Goal: Information Seeking & Learning: Find specific fact

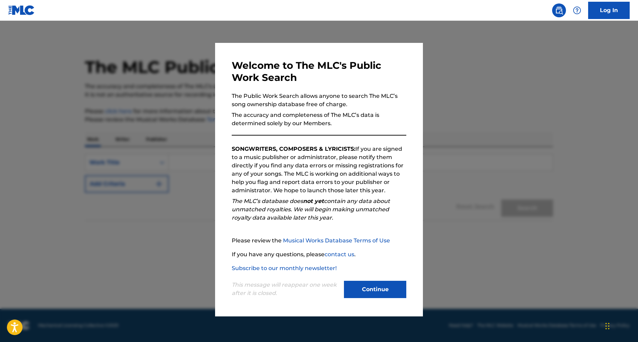
click at [373, 288] on button "Continue" at bounding box center [375, 289] width 62 height 17
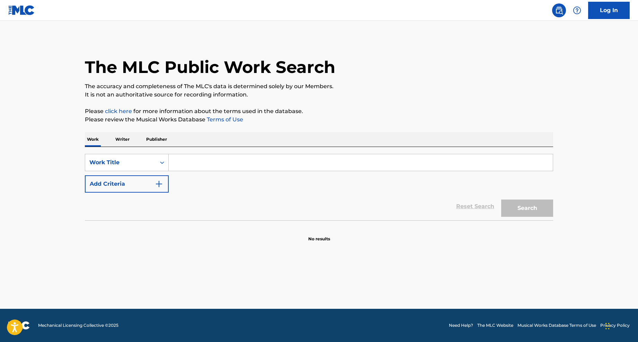
click at [192, 166] on input "Search Form" at bounding box center [361, 162] width 384 height 17
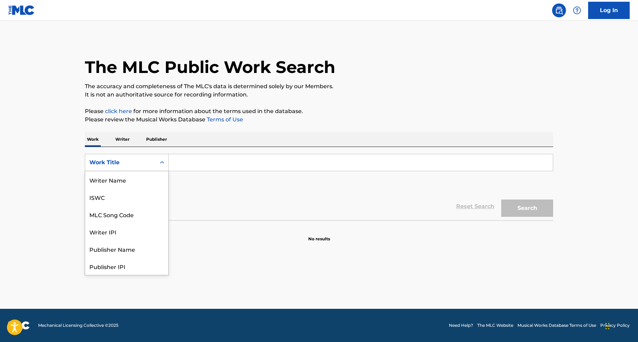
click at [148, 159] on div "Work Title" at bounding box center [120, 163] width 62 height 8
click at [126, 250] on div "MLC Publisher Number" at bounding box center [126, 249] width 83 height 17
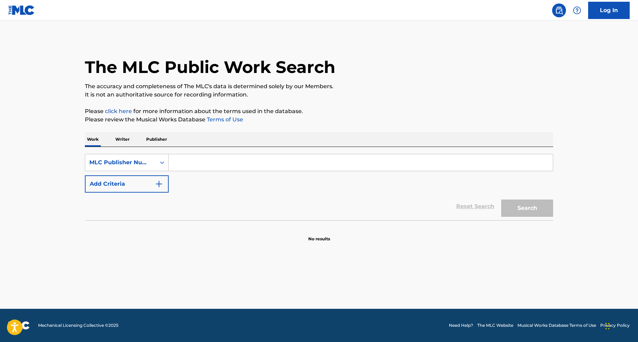
click at [196, 161] on input "Search Form" at bounding box center [361, 162] width 384 height 17
type input "mh musik latin worldwide publishing"
click at [521, 207] on button "Search" at bounding box center [527, 208] width 52 height 17
click at [130, 187] on button "Add Criteria" at bounding box center [127, 183] width 84 height 17
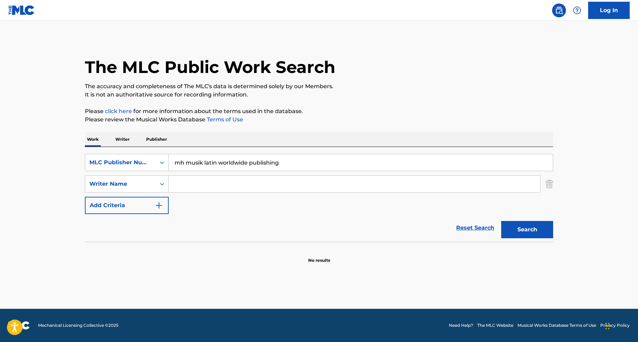
click at [191, 183] on input "Search Form" at bounding box center [354, 184] width 371 height 17
click at [220, 202] on span "vedo" at bounding box center [219, 199] width 14 height 7
type input "[PERSON_NAME]"
click at [536, 232] on button "Search" at bounding box center [527, 229] width 52 height 17
click at [212, 164] on input "mh musik latin worldwide publishing" at bounding box center [361, 162] width 384 height 17
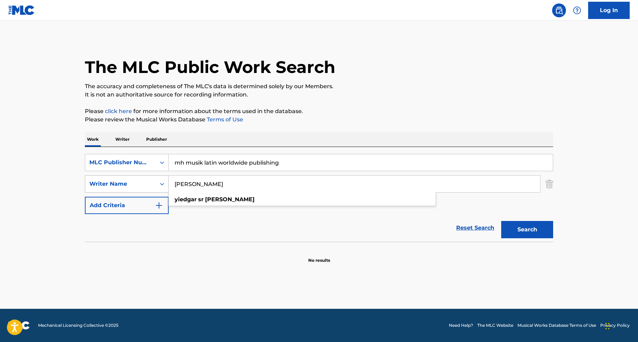
drag, startPoint x: 247, startPoint y: 183, endPoint x: 152, endPoint y: 182, distance: 95.2
click at [152, 182] on div "SearchWithCriteria6f1e656f-8bbd-4b92-850f-0adfc9e9d4ae Writer Name [PERSON_NAME…" at bounding box center [319, 183] width 468 height 17
click at [550, 185] on img "Search Form" at bounding box center [549, 183] width 8 height 17
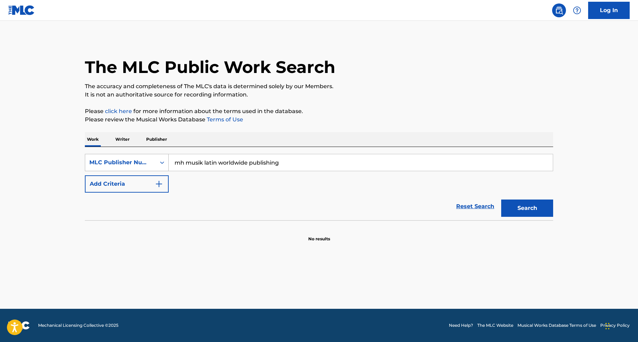
click at [159, 162] on icon "Search Form" at bounding box center [162, 162] width 7 height 7
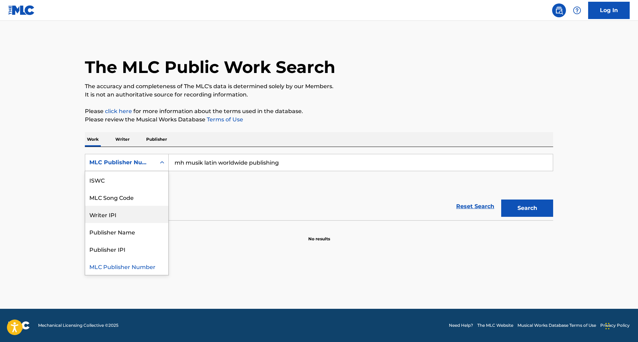
click at [124, 210] on div "Writer IPI" at bounding box center [126, 214] width 83 height 17
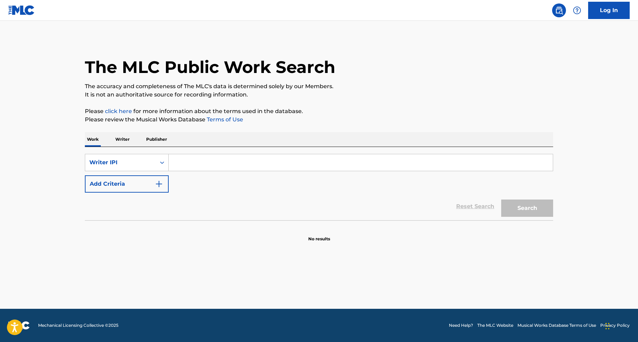
click at [230, 164] on input "Search Form" at bounding box center [361, 162] width 384 height 17
paste input "[PERSON_NAME]"
type input "[PERSON_NAME]"
drag, startPoint x: 536, startPoint y: 209, endPoint x: 533, endPoint y: 210, distance: 3.6
click at [536, 209] on button "Search" at bounding box center [527, 208] width 52 height 17
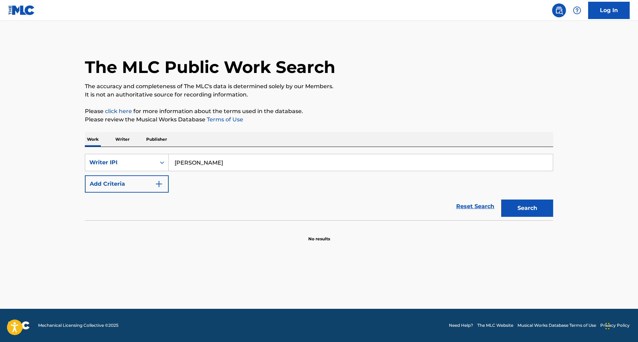
click at [125, 139] on p "Writer" at bounding box center [122, 139] width 18 height 15
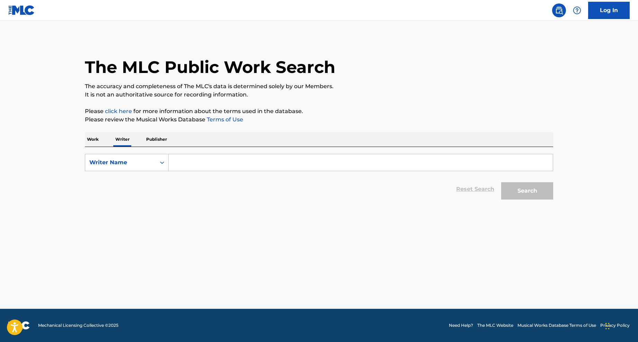
click at [187, 163] on input "Search Form" at bounding box center [361, 162] width 384 height 17
paste input "[PERSON_NAME]"
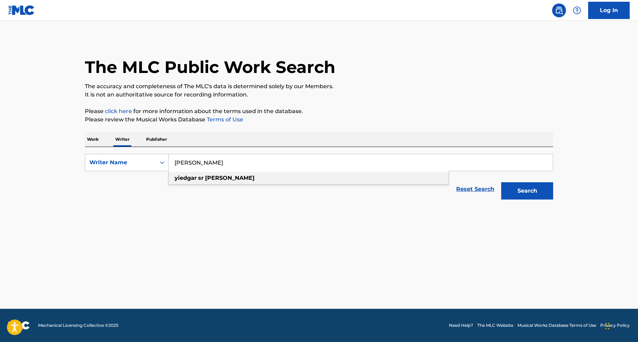
type input "[PERSON_NAME]"
click at [236, 178] on div "[PERSON_NAME]" at bounding box center [309, 178] width 280 height 12
drag, startPoint x: 532, startPoint y: 190, endPoint x: 519, endPoint y: 197, distance: 15.0
click at [532, 190] on button "Search" at bounding box center [527, 190] width 52 height 17
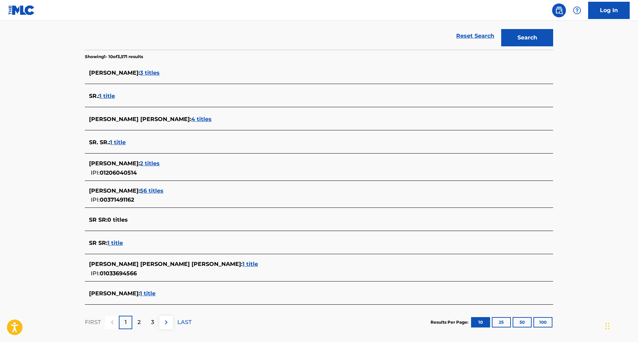
scroll to position [155, 0]
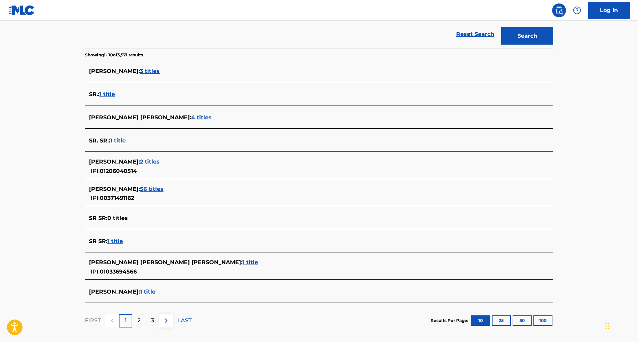
click at [163, 189] on span "56 titles" at bounding box center [152, 189] width 24 height 7
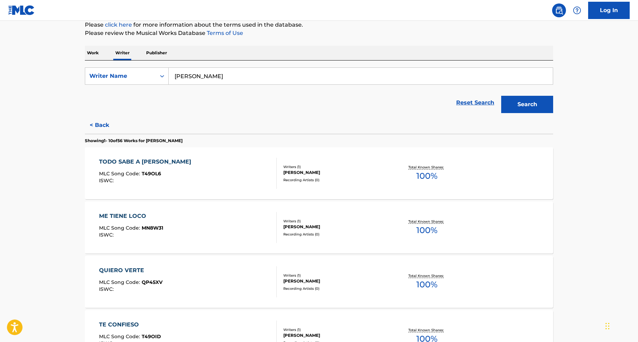
scroll to position [87, 0]
click at [158, 52] on p "Publisher" at bounding box center [156, 52] width 25 height 15
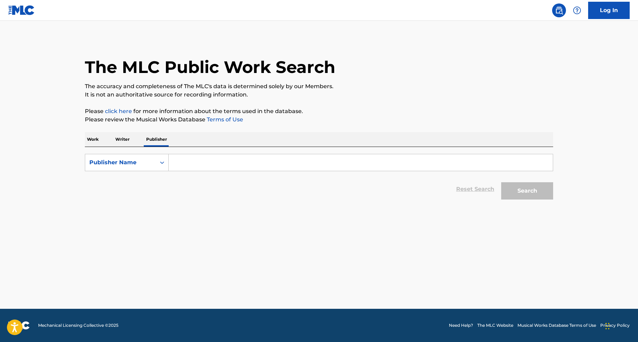
click at [191, 163] on input "Search Form" at bounding box center [361, 162] width 384 height 17
click at [123, 140] on p "Writer" at bounding box center [122, 139] width 18 height 15
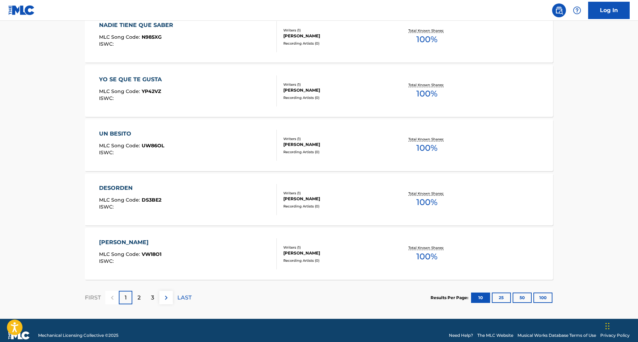
scroll to position [505, 0]
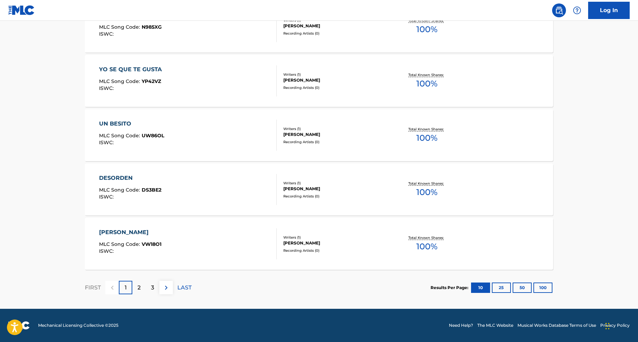
click at [221, 238] on div "[PERSON_NAME] MLC Song Code : VW18O1 ISWC :" at bounding box center [188, 243] width 178 height 31
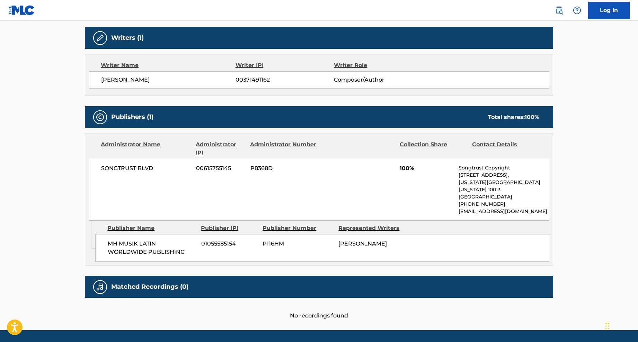
scroll to position [230, 0]
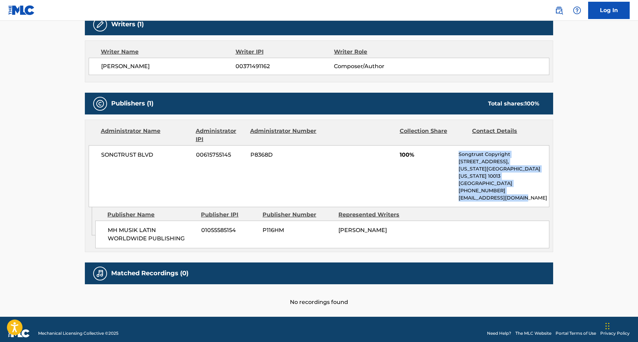
drag, startPoint x: 461, startPoint y: 155, endPoint x: 516, endPoint y: 193, distance: 66.6
click at [516, 193] on div "Songtrust Copyright [STREET_ADDRESS][US_STATE][US_STATE] [PHONE_NUMBER] [EMAIL_…" at bounding box center [503, 176] width 90 height 51
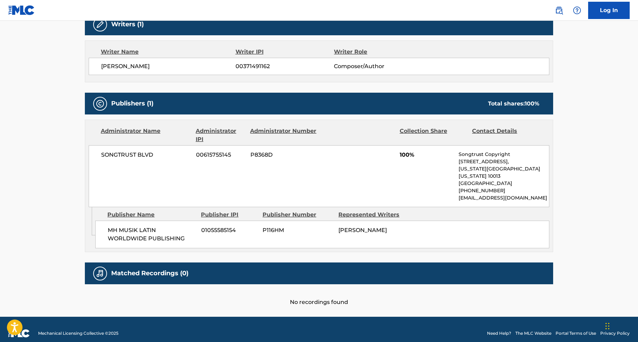
click at [506, 207] on div "Publisher Name Publisher IPI Publisher Number Represented Writers MH MUSIK LATI…" at bounding box center [323, 227] width 457 height 41
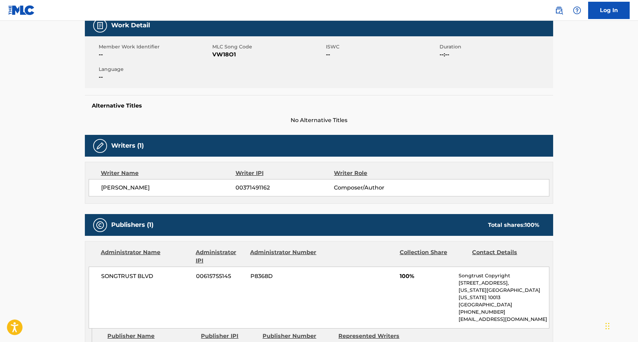
scroll to position [108, 0]
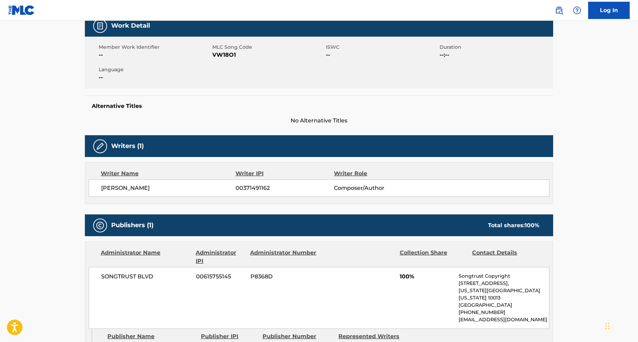
drag, startPoint x: 280, startPoint y: 189, endPoint x: 231, endPoint y: 189, distance: 49.8
click at [231, 189] on div "YIEDGAR SR [PERSON_NAME] 00371491162 Composer/Author" at bounding box center [325, 188] width 448 height 8
copy div "00371491162"
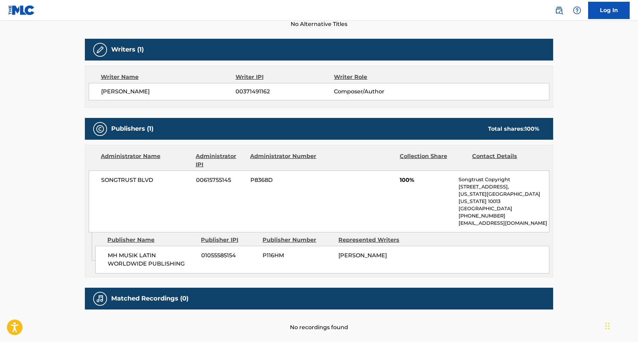
scroll to position [230, 0]
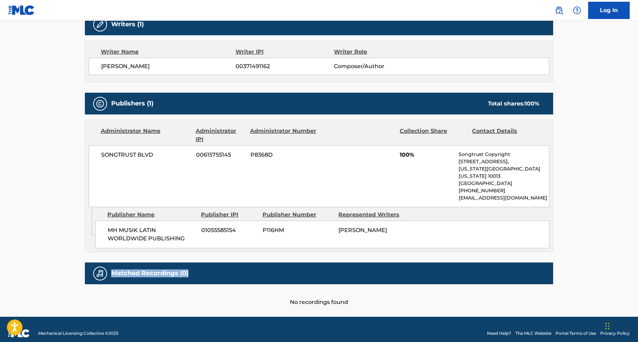
drag, startPoint x: 207, startPoint y: 265, endPoint x: 113, endPoint y: 264, distance: 93.5
click at [113, 264] on div "Matched Recordings (0)" at bounding box center [319, 274] width 468 height 22
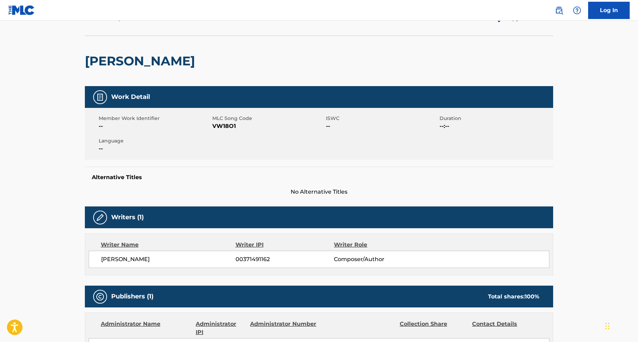
scroll to position [0, 0]
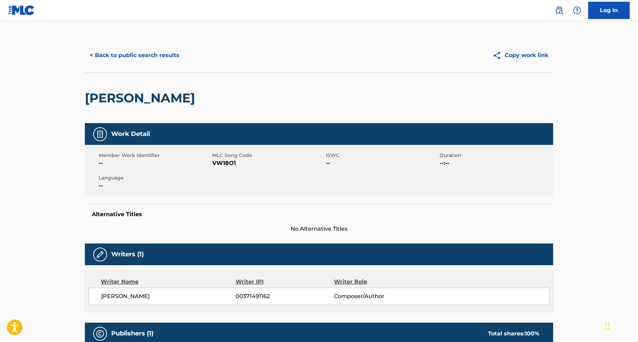
click at [121, 49] on button "< Back to public search results" at bounding box center [134, 55] width 99 height 17
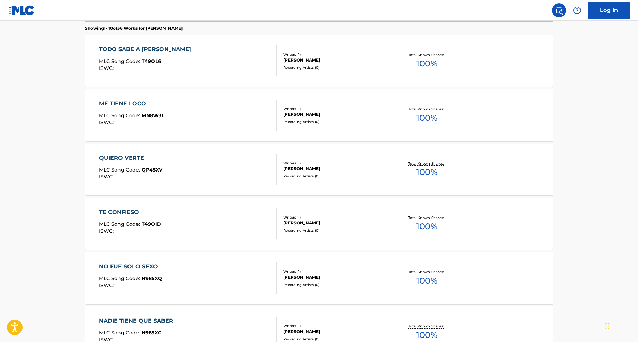
scroll to position [200, 0]
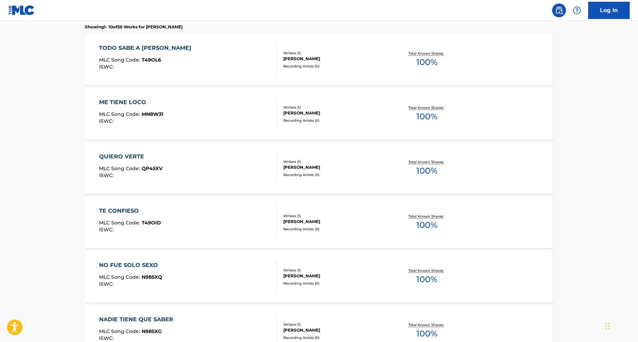
click at [132, 158] on div "QUIERO VERTE" at bounding box center [130, 157] width 63 height 8
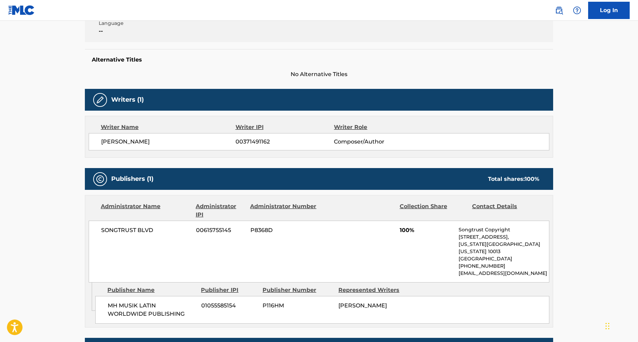
scroll to position [230, 0]
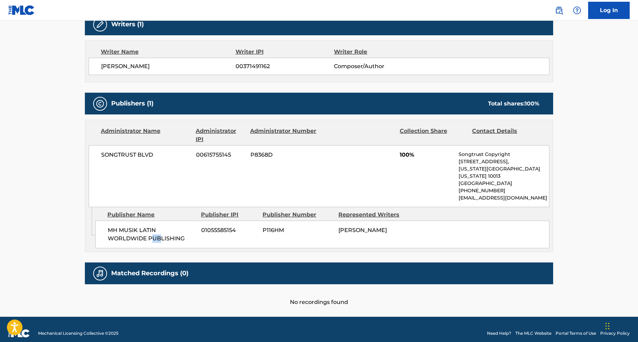
drag, startPoint x: 160, startPoint y: 229, endPoint x: 131, endPoint y: 212, distance: 33.5
click at [152, 227] on span "MH MUSIK LATIN WORLDWIDE PUBLISHING" at bounding box center [152, 234] width 88 height 17
click at [130, 211] on div "Publisher Name" at bounding box center [151, 215] width 88 height 8
click at [333, 212] on div "Publisher Name Publisher IPI Publisher Number Represented Writers MH MUSIK LATI…" at bounding box center [323, 227] width 457 height 41
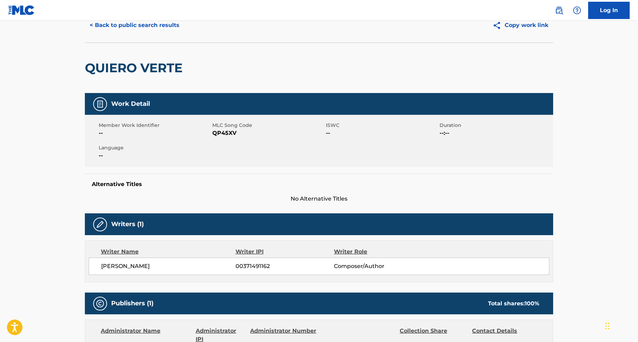
scroll to position [0, 0]
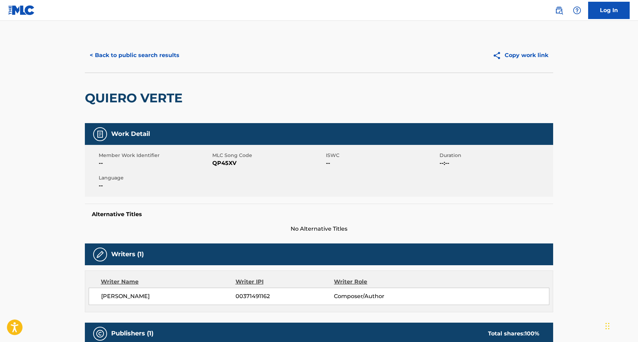
click at [523, 54] on button "Copy work link" at bounding box center [519, 55] width 65 height 17
